Goal: Navigation & Orientation: Go to known website

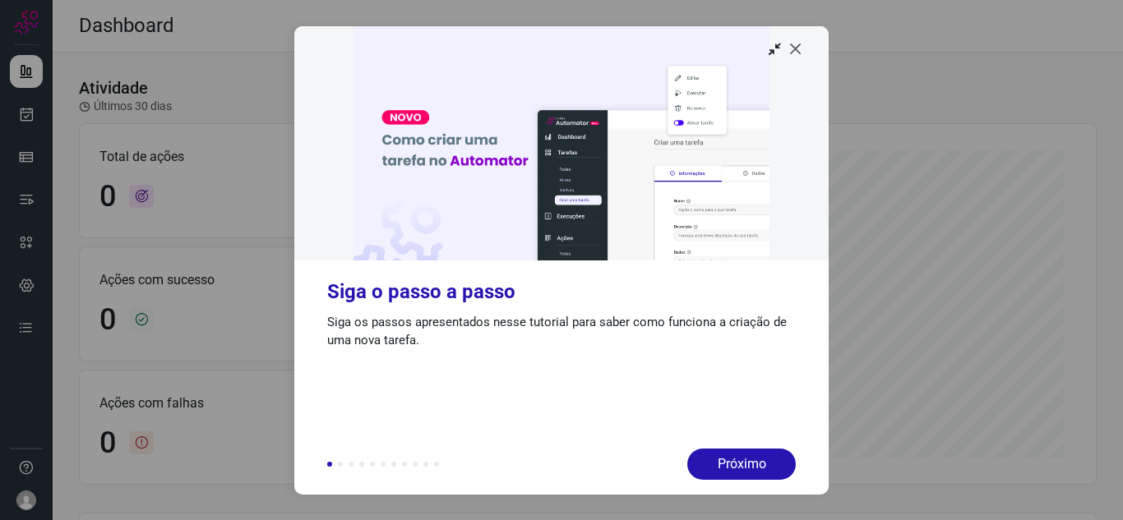
click at [793, 45] on icon at bounding box center [796, 48] width 16 height 16
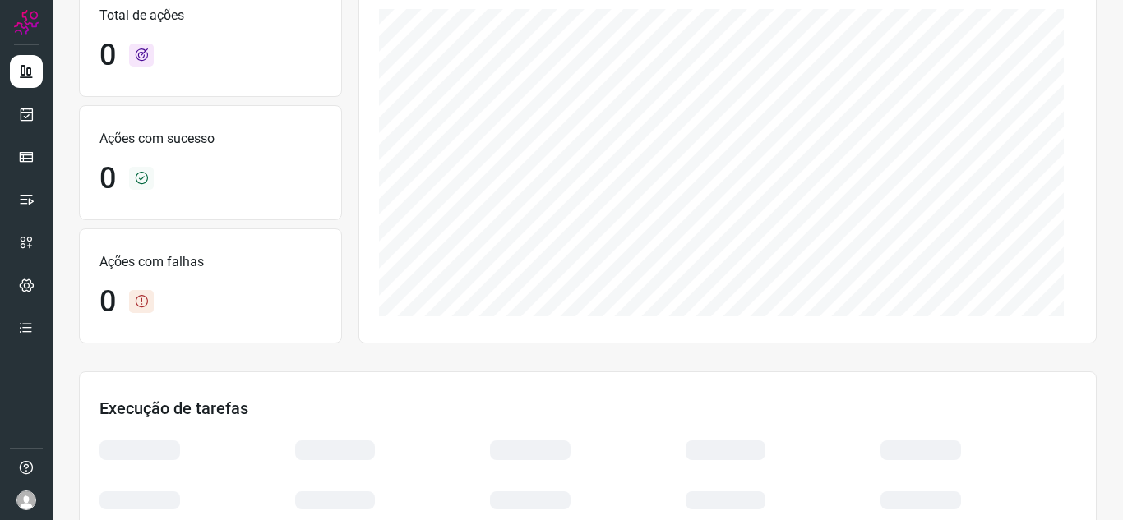
scroll to position [349, 0]
